Goal: Task Accomplishment & Management: Manage account settings

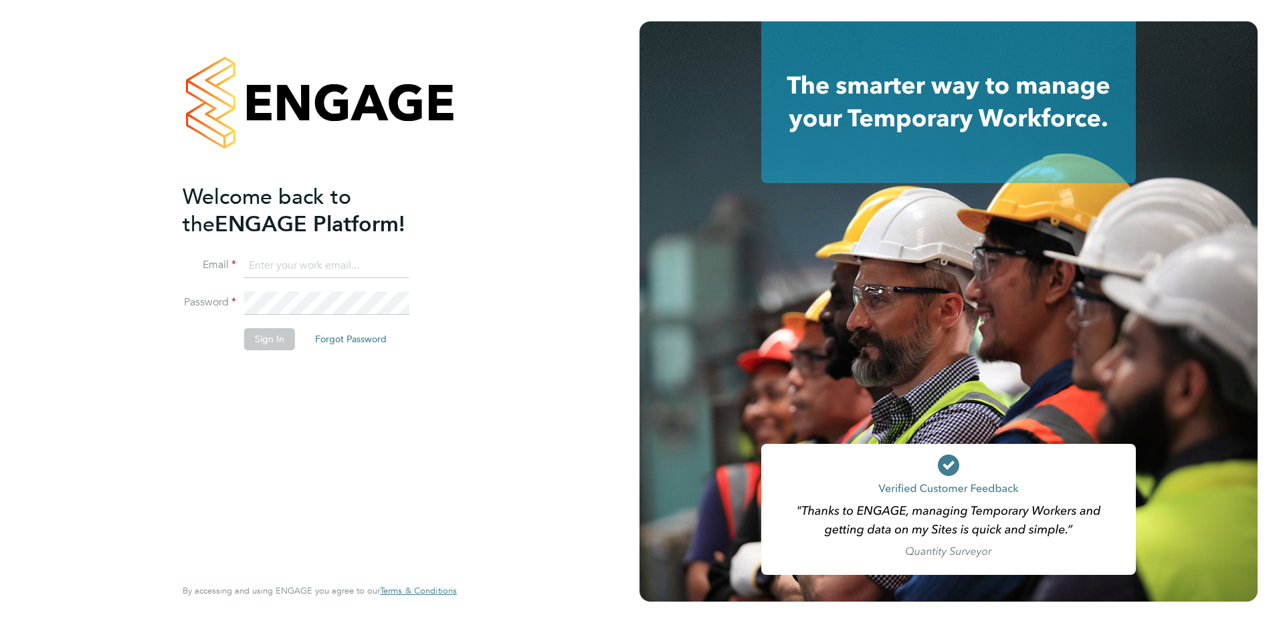
click at [314, 265] on input at bounding box center [326, 266] width 165 height 24
type input "[PERSON_NAME][EMAIL_ADDRESS][PERSON_NAME][DOMAIN_NAME]"
click at [284, 341] on button "Sign In" at bounding box center [269, 338] width 51 height 21
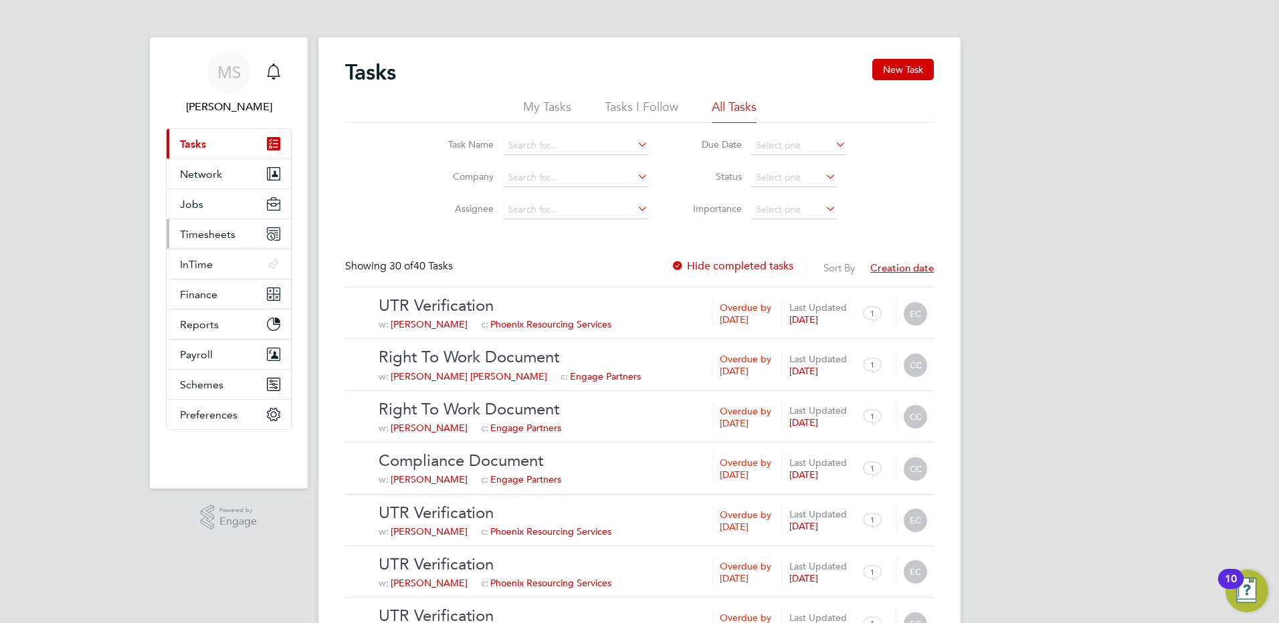
click at [210, 229] on span "Timesheets" at bounding box center [208, 234] width 56 height 13
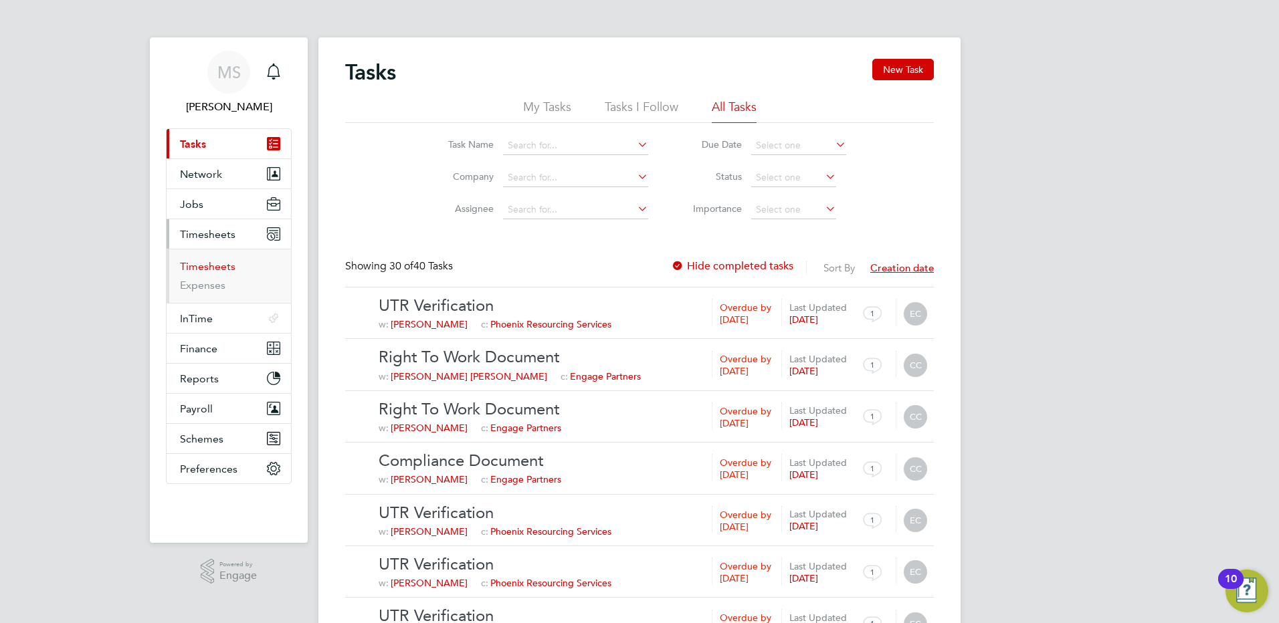
click at [205, 263] on link "Timesheets" at bounding box center [208, 266] width 56 height 13
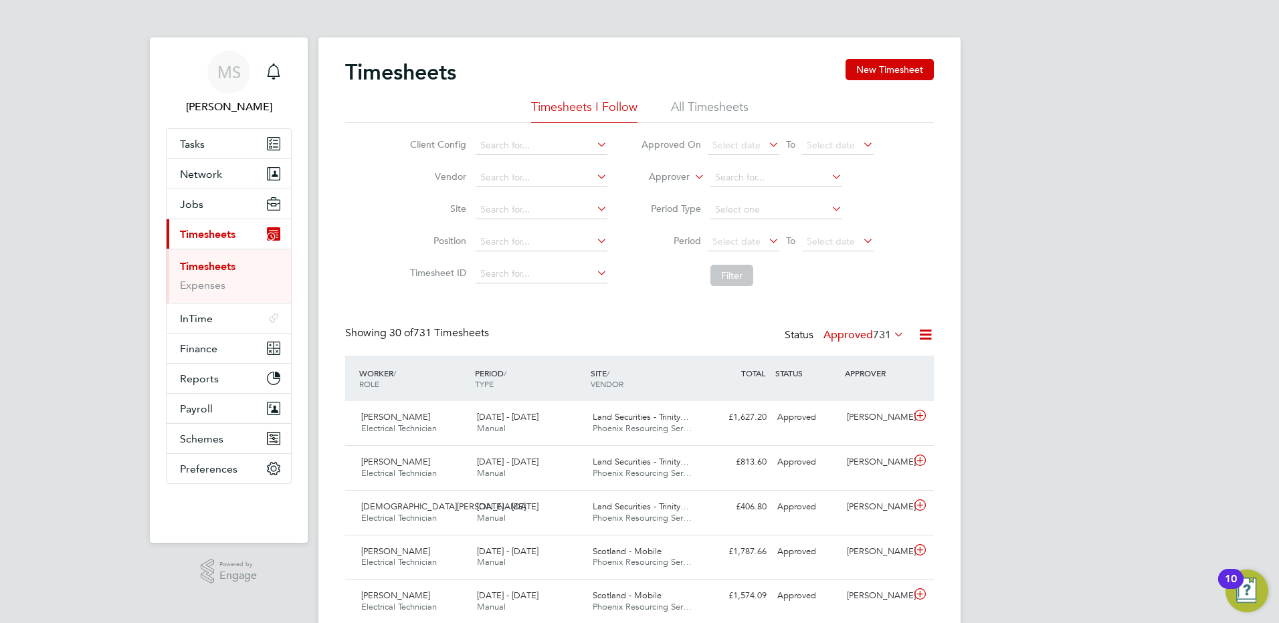
click at [727, 102] on li "All Timesheets" at bounding box center [710, 111] width 78 height 24
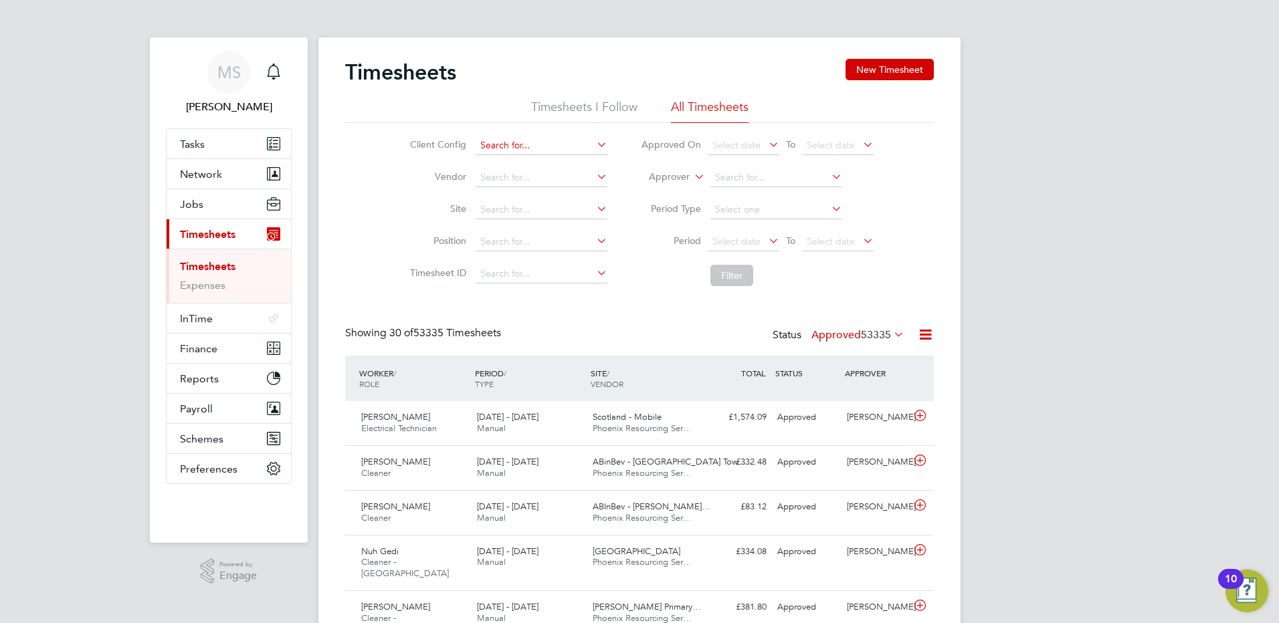
click at [514, 149] on input at bounding box center [542, 145] width 132 height 19
type input "NG Bailey"
click at [533, 162] on li "NG Bailey" at bounding box center [540, 164] width 133 height 18
click at [728, 276] on button "Filter" at bounding box center [731, 275] width 43 height 21
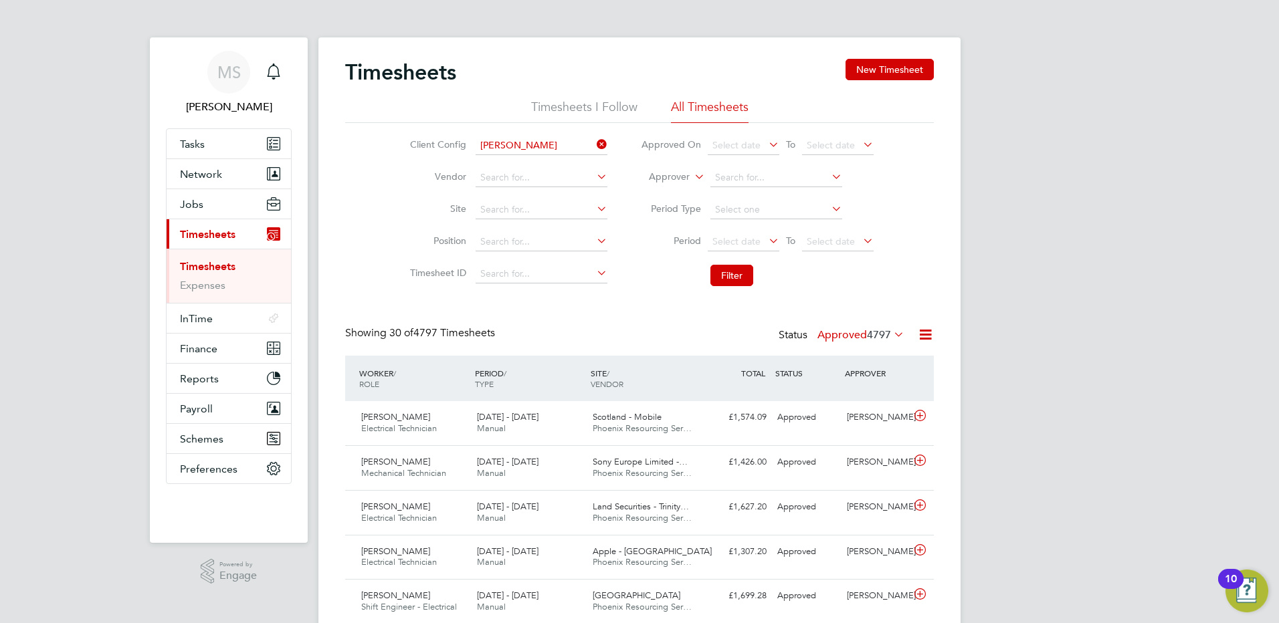
click at [201, 270] on link "Timesheets" at bounding box center [208, 266] width 56 height 13
click at [688, 109] on li "All Timesheets" at bounding box center [710, 111] width 78 height 24
click at [219, 109] on span "Matt Soulsby" at bounding box center [229, 107] width 126 height 16
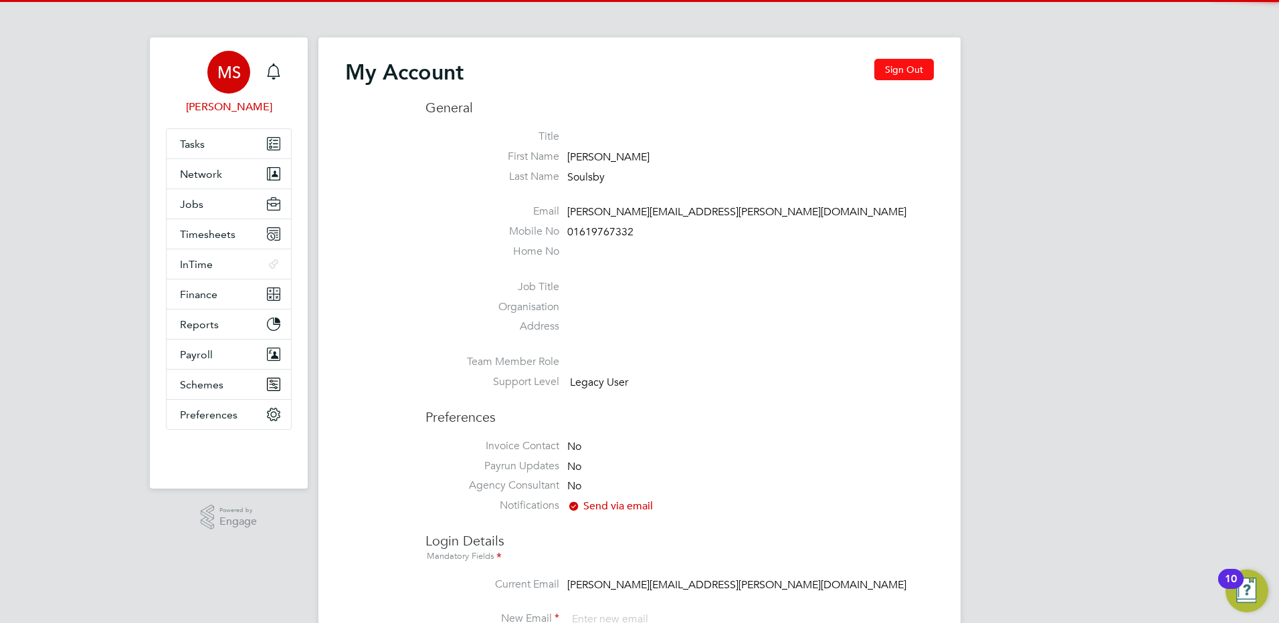
click at [892, 70] on button "Sign Out" at bounding box center [904, 69] width 60 height 21
